Goal: Task Accomplishment & Management: Manage account settings

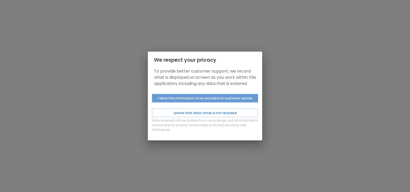
click at [195, 98] on button "I allow this information to be recorded for customer service" at bounding box center [205, 98] width 106 height 9
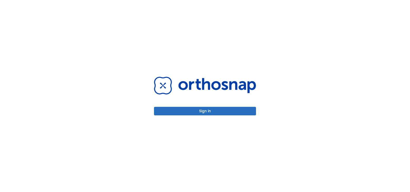
click at [189, 110] on button "Sign in" at bounding box center [205, 111] width 102 height 9
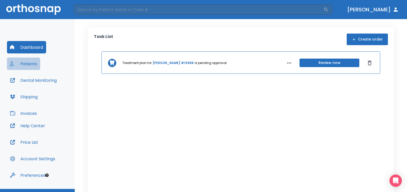
click at [24, 63] on button "Patients" at bounding box center [23, 63] width 33 height 12
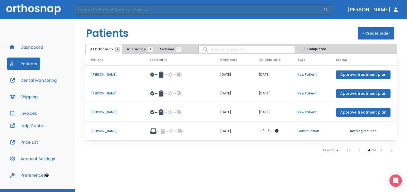
click at [107, 130] on p "[PERSON_NAME]" at bounding box center [114, 131] width 47 height 5
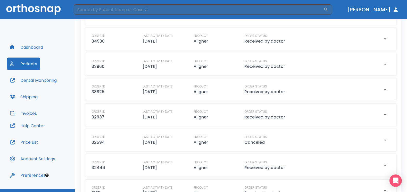
scroll to position [11, 0]
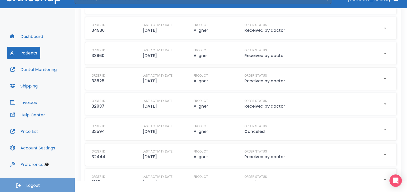
click at [26, 184] on button "Logout" at bounding box center [37, 185] width 75 height 14
